Goal: Task Accomplishment & Management: Use online tool/utility

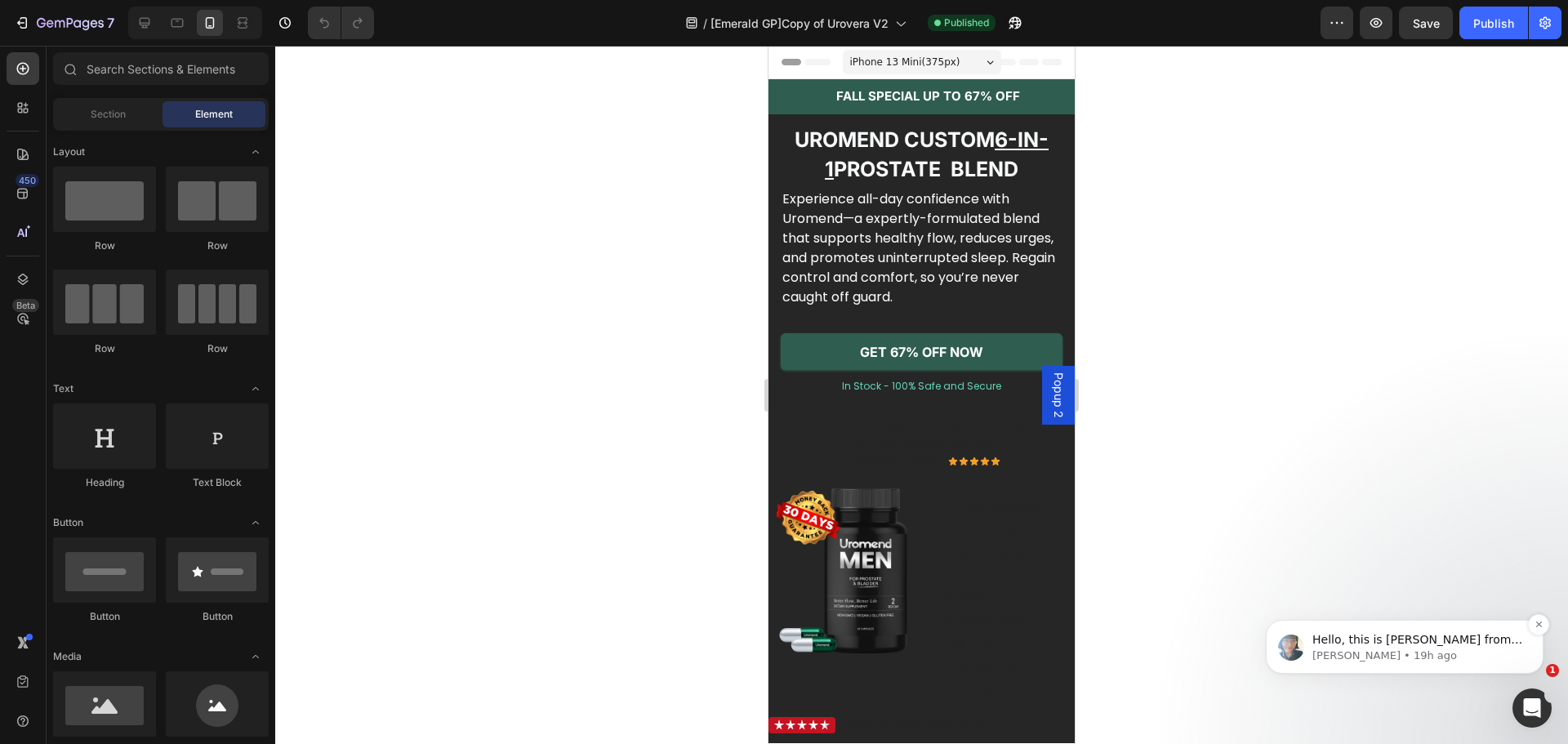
click at [1357, 626] on div "Hello, this is [PERSON_NAME] from GemPages again. I wanted to follow up with yo…" at bounding box center [1405, 647] width 278 height 54
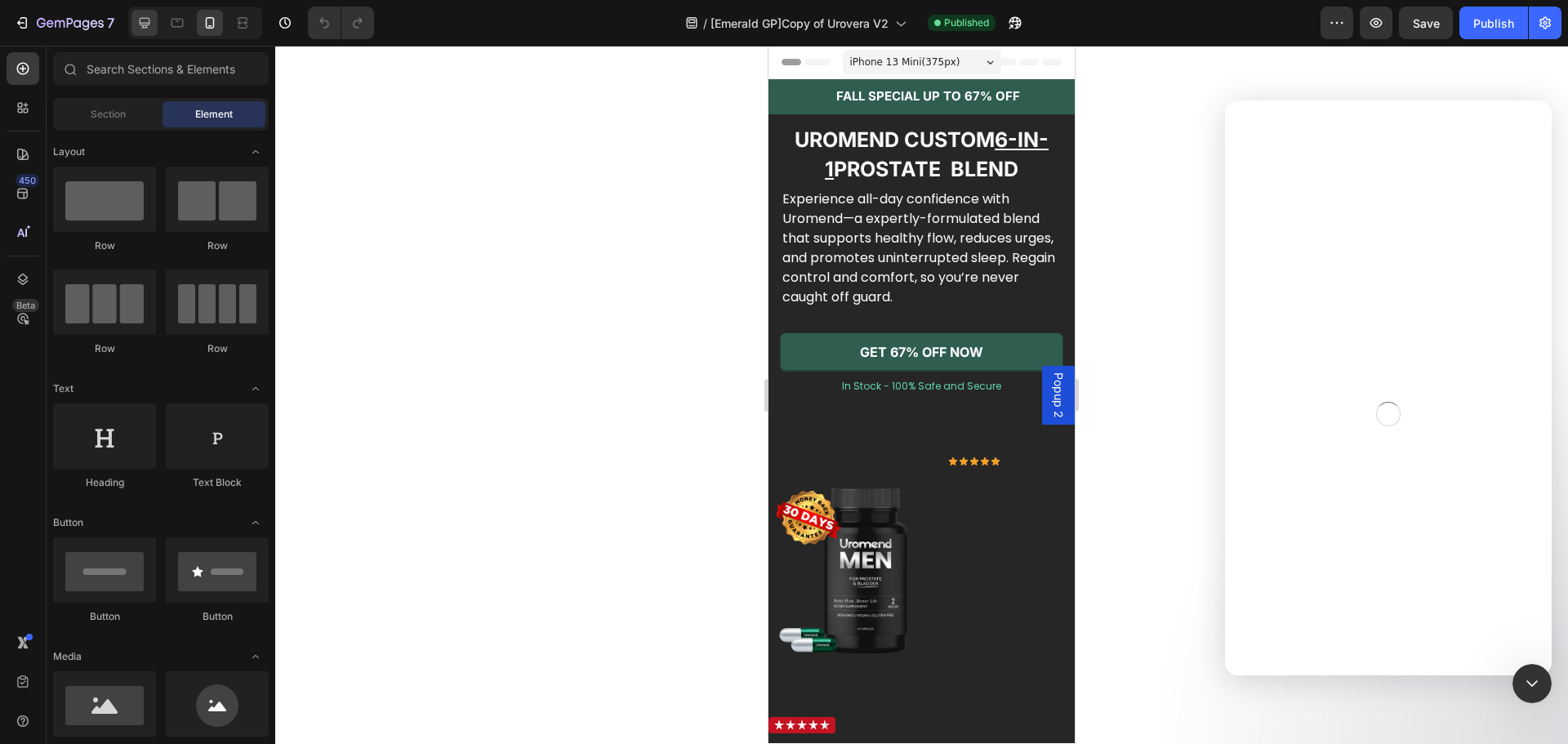
click at [151, 29] on icon at bounding box center [144, 23] width 16 height 16
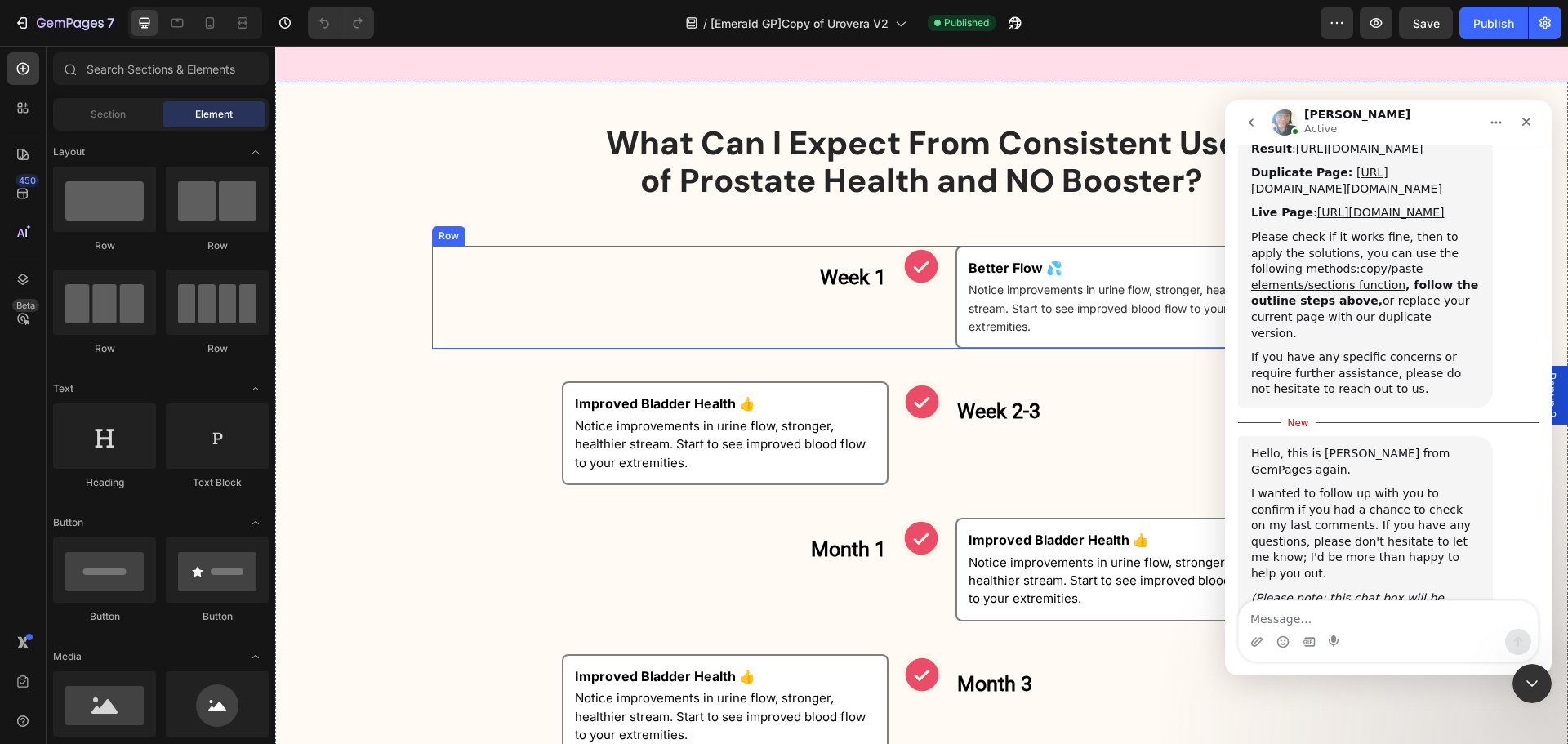
scroll to position [925, 0]
